Goal: Information Seeking & Learning: Find specific fact

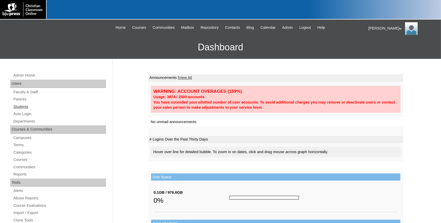
click at [23, 108] on link "Students" at bounding box center [59, 107] width 93 height 6
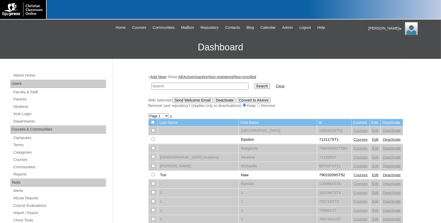
click at [178, 88] on input "text" at bounding box center [199, 86] width 97 height 7
type input "[PERSON_NAME]"
click at [254, 83] on input "Search" at bounding box center [262, 86] width 16 height 6
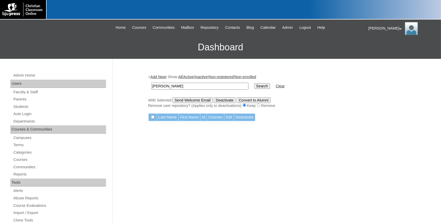
click at [167, 85] on input "bolton" at bounding box center [199, 86] width 97 height 7
drag, startPoint x: 167, startPoint y: 85, endPoint x: 96, endPoint y: 85, distance: 71.5
click at [151, 85] on input "bolton" at bounding box center [199, 86] width 97 height 7
click at [19, 107] on link "Students" at bounding box center [59, 107] width 93 height 6
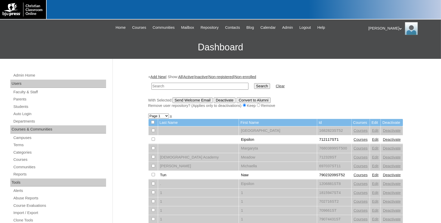
click at [165, 87] on input "text" at bounding box center [199, 86] width 97 height 7
type input "[PERSON_NAME]"
click at [254, 83] on input "Search" at bounding box center [262, 86] width 16 height 6
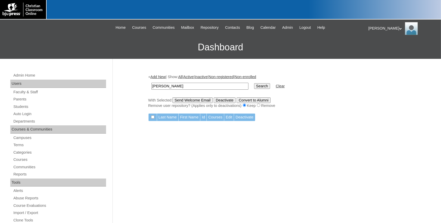
drag, startPoint x: 168, startPoint y: 88, endPoint x: 115, endPoint y: 90, distance: 53.0
click at [151, 90] on input "[PERSON_NAME]" at bounding box center [199, 86] width 97 height 7
type input "l"
type input "[EMAIL_ADDRESS][DOMAIN_NAME]"
click at [254, 83] on input "Search" at bounding box center [262, 86] width 16 height 6
